Goal: Information Seeking & Learning: Learn about a topic

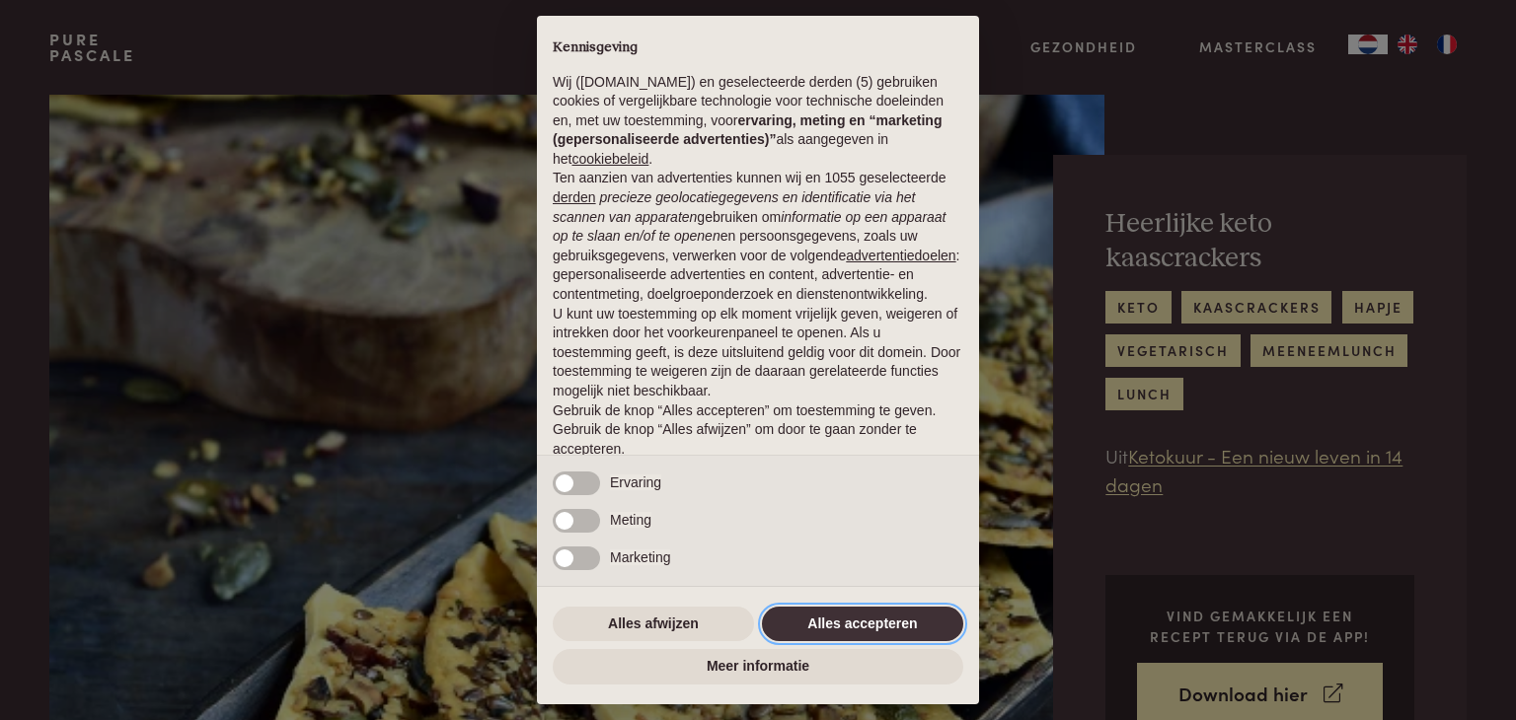
click at [865, 613] on button "Alles accepteren" at bounding box center [862, 625] width 201 height 36
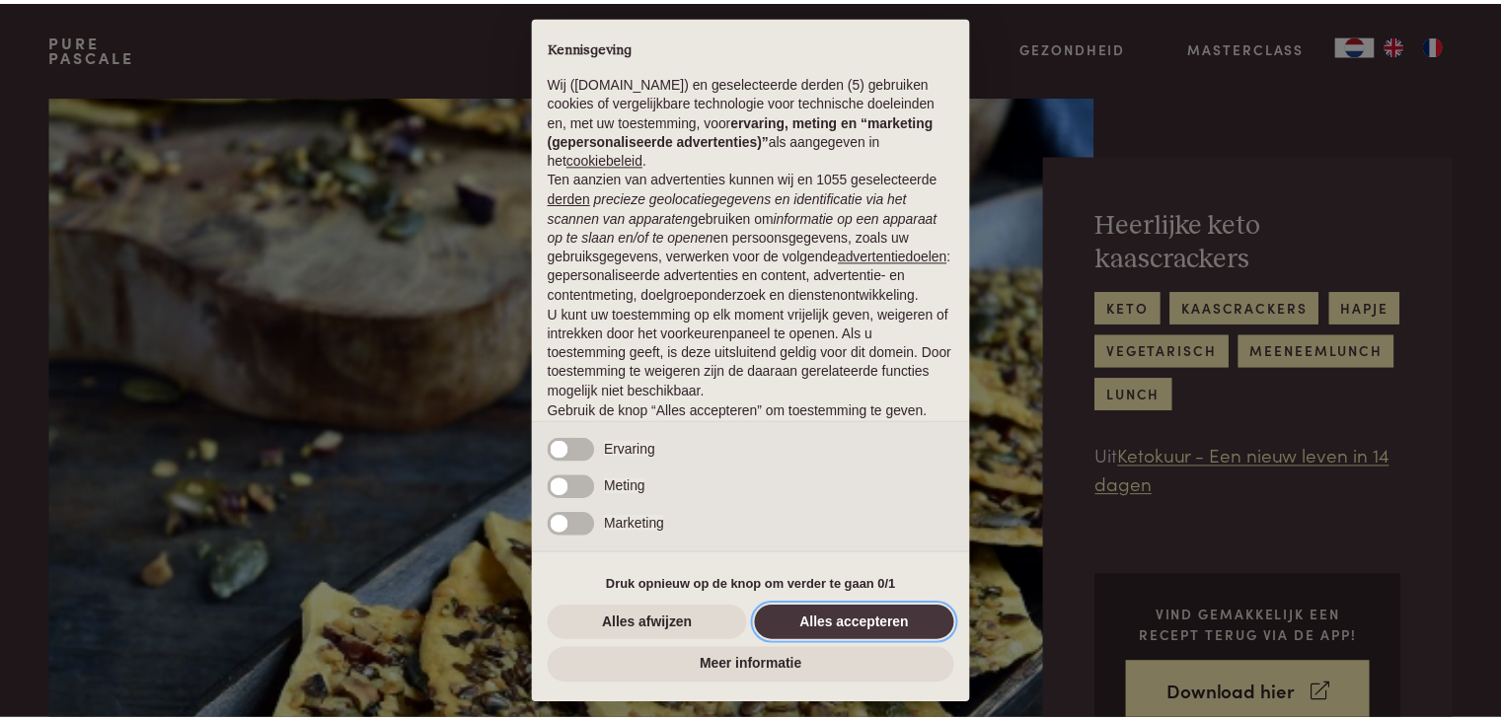
scroll to position [73, 0]
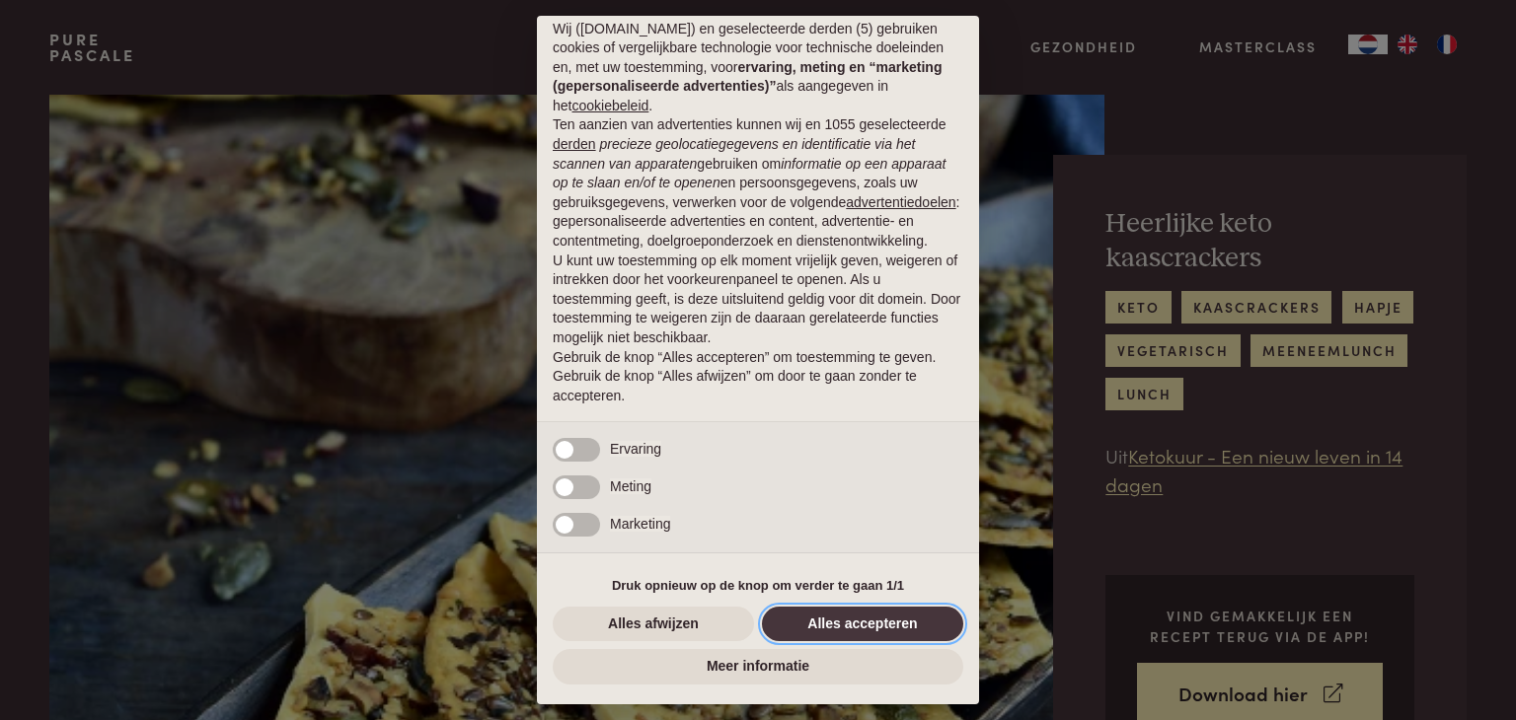
drag, startPoint x: 859, startPoint y: 625, endPoint x: 876, endPoint y: 623, distance: 17.9
click at [859, 624] on button "Alles accepteren" at bounding box center [862, 625] width 201 height 36
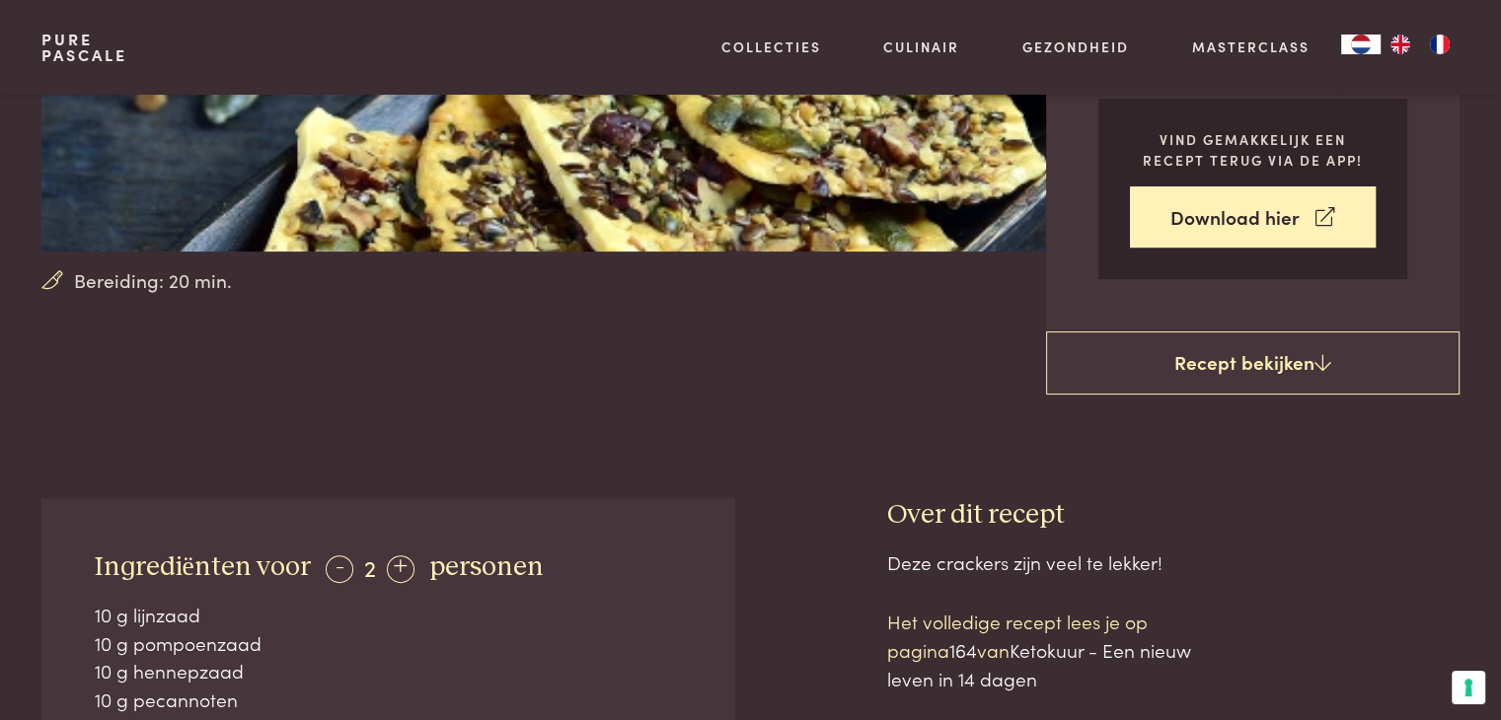
scroll to position [592, 0]
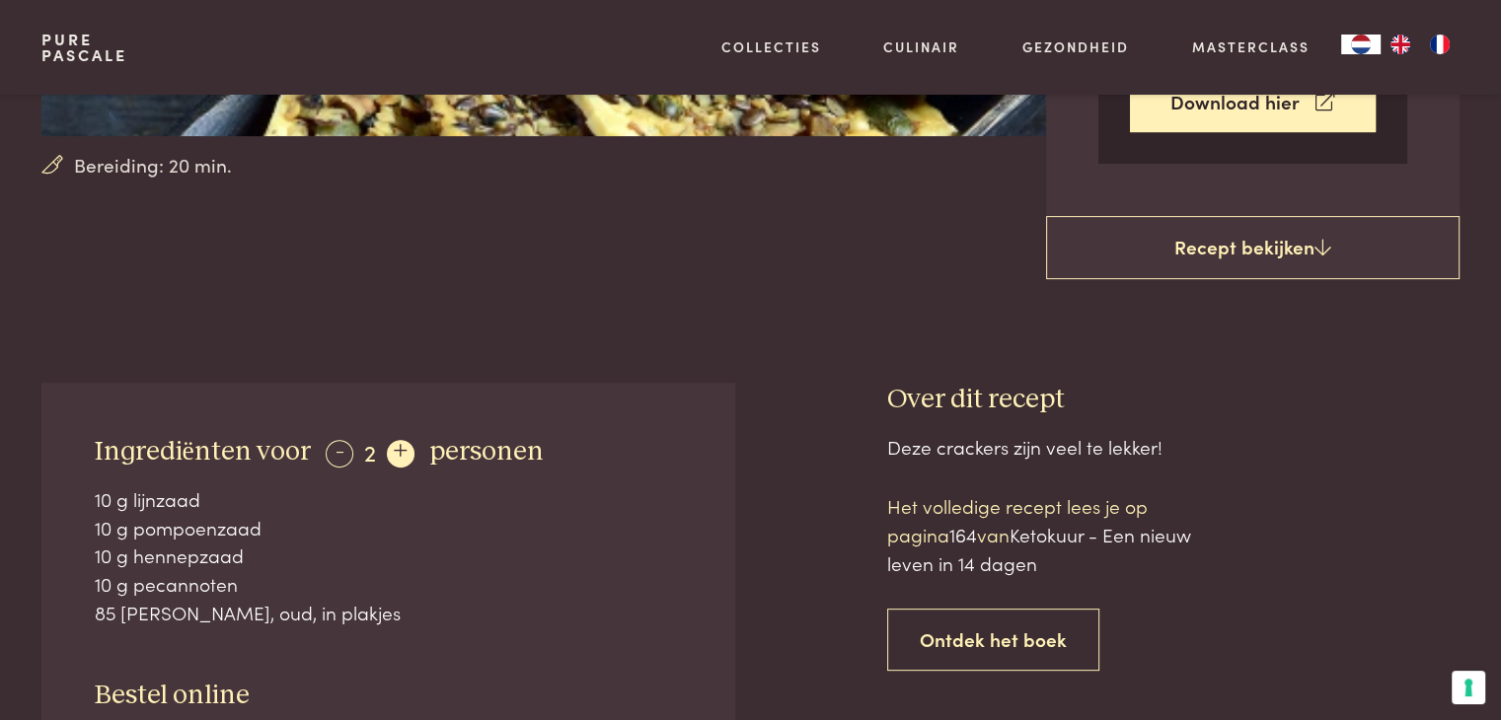
click at [397, 463] on div "+" at bounding box center [401, 454] width 28 height 28
click at [396, 461] on div "+" at bounding box center [401, 454] width 28 height 28
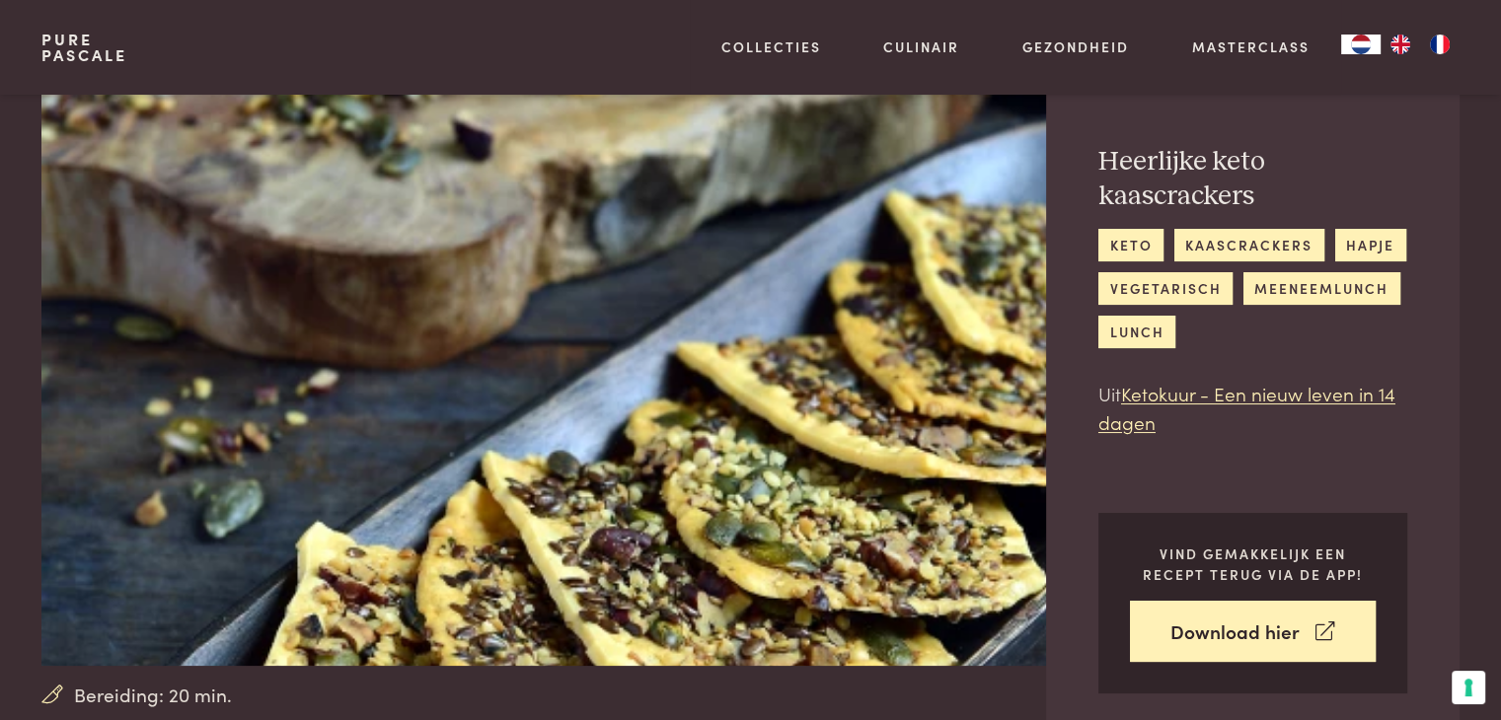
scroll to position [0, 0]
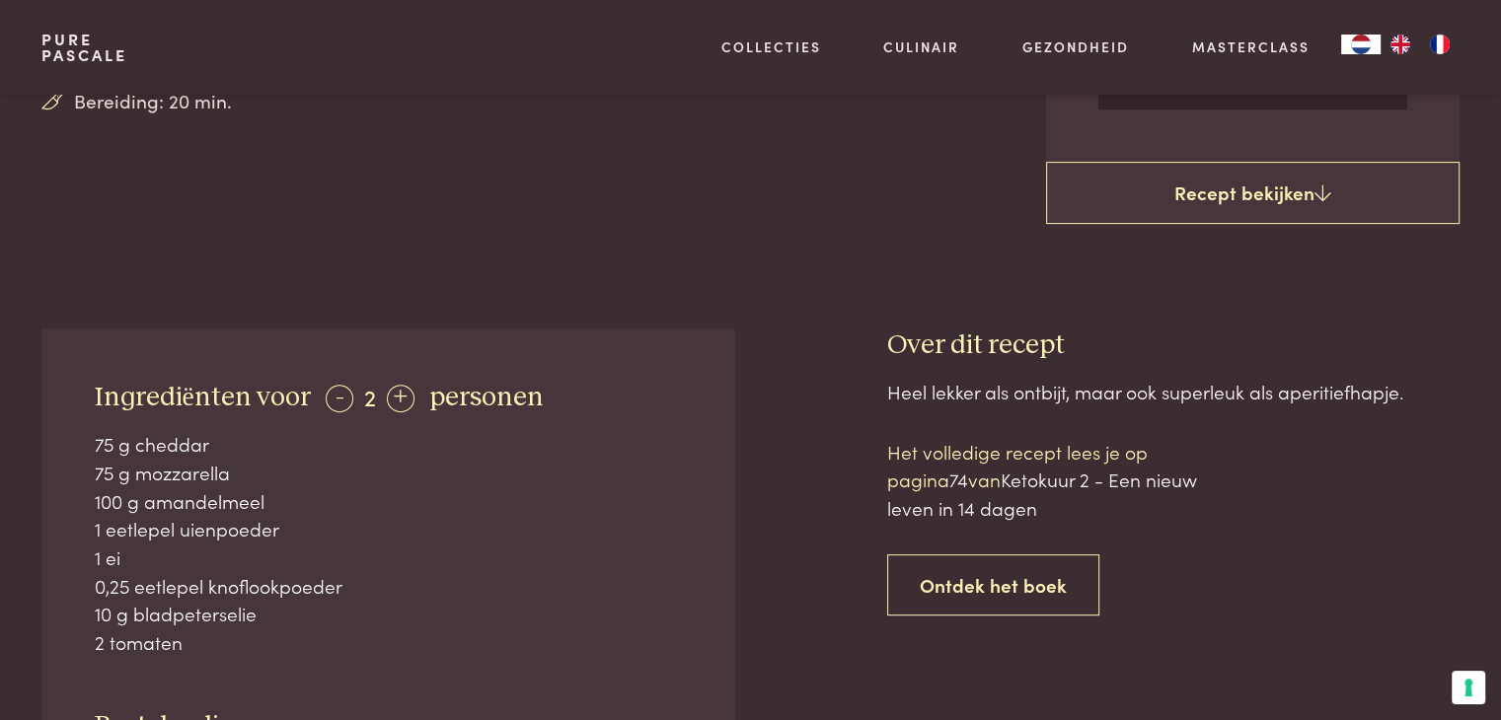
scroll to position [395, 0]
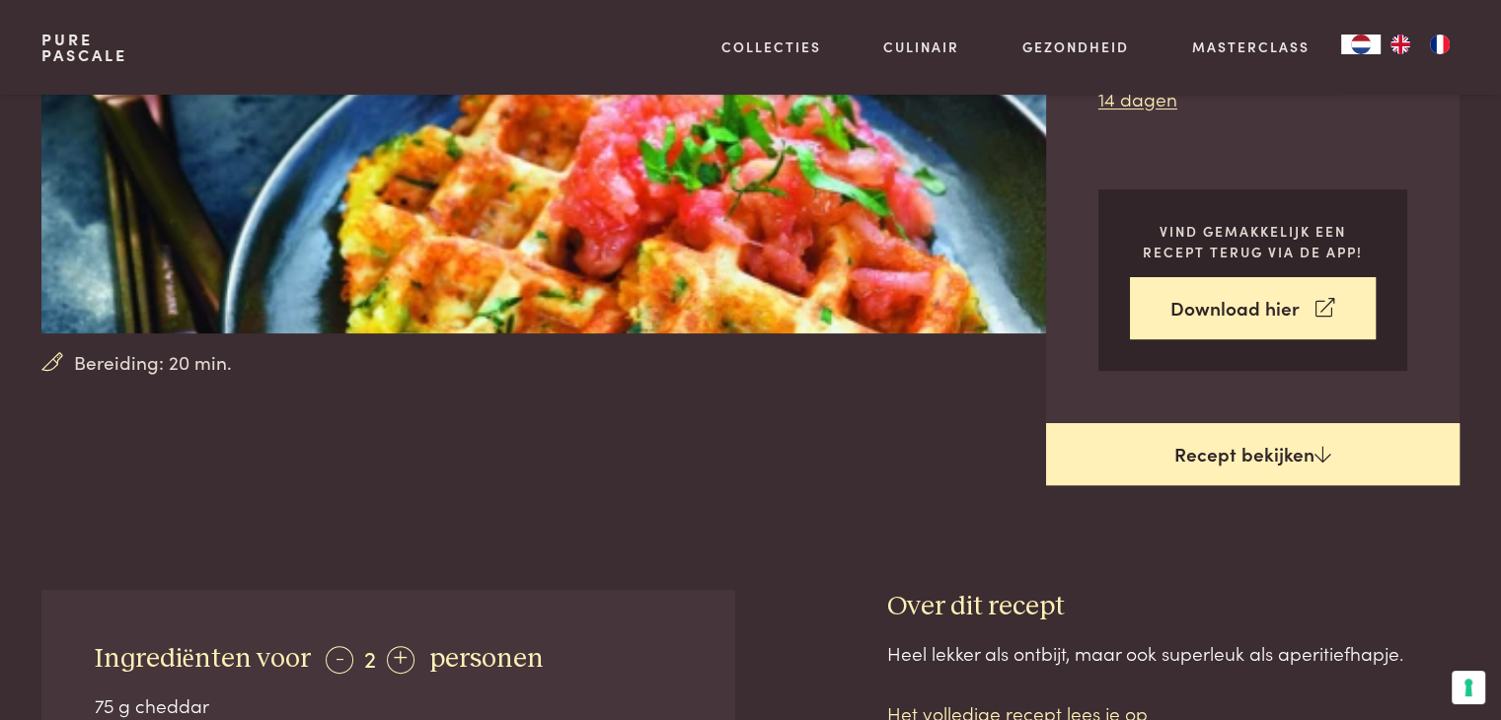
click at [1275, 456] on link "Recept bekijken" at bounding box center [1253, 454] width 414 height 63
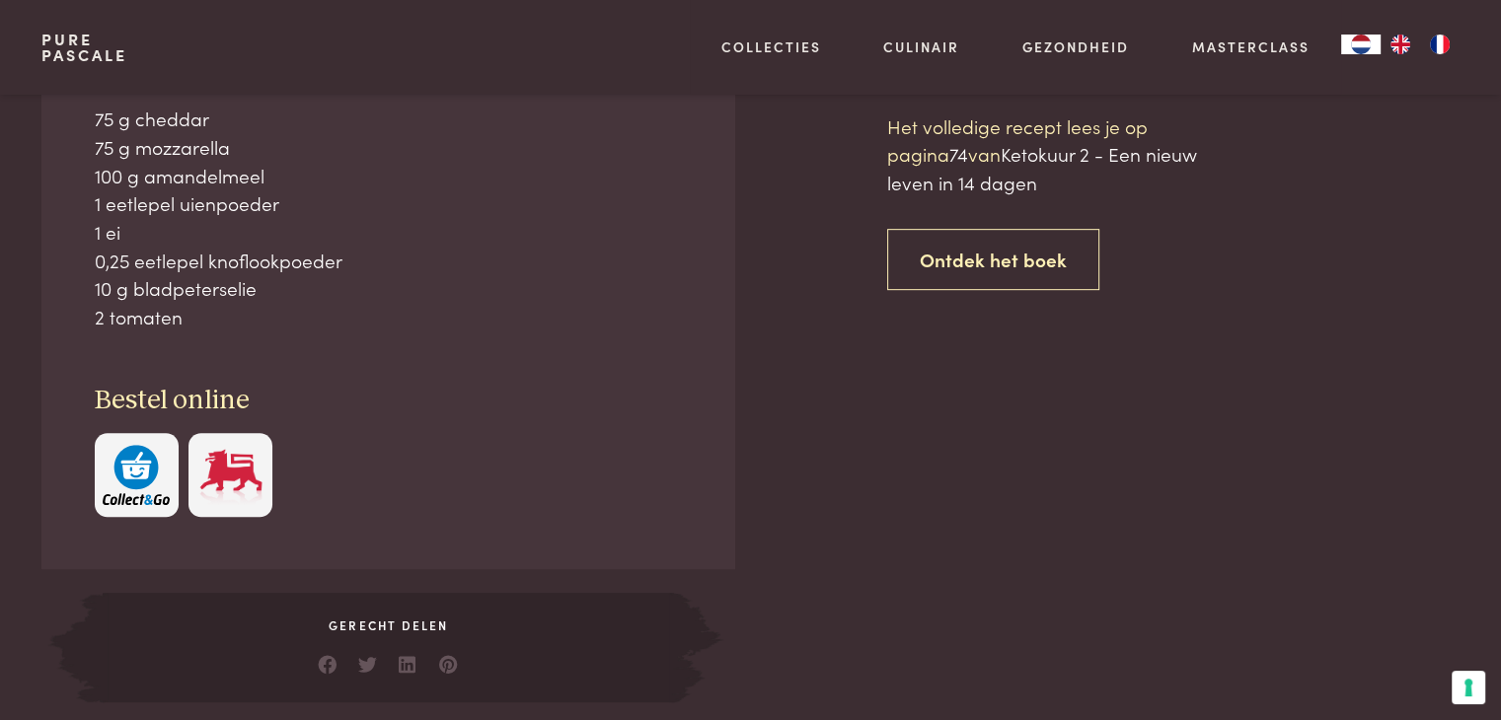
scroll to position [983, 0]
